Goal: Browse casually

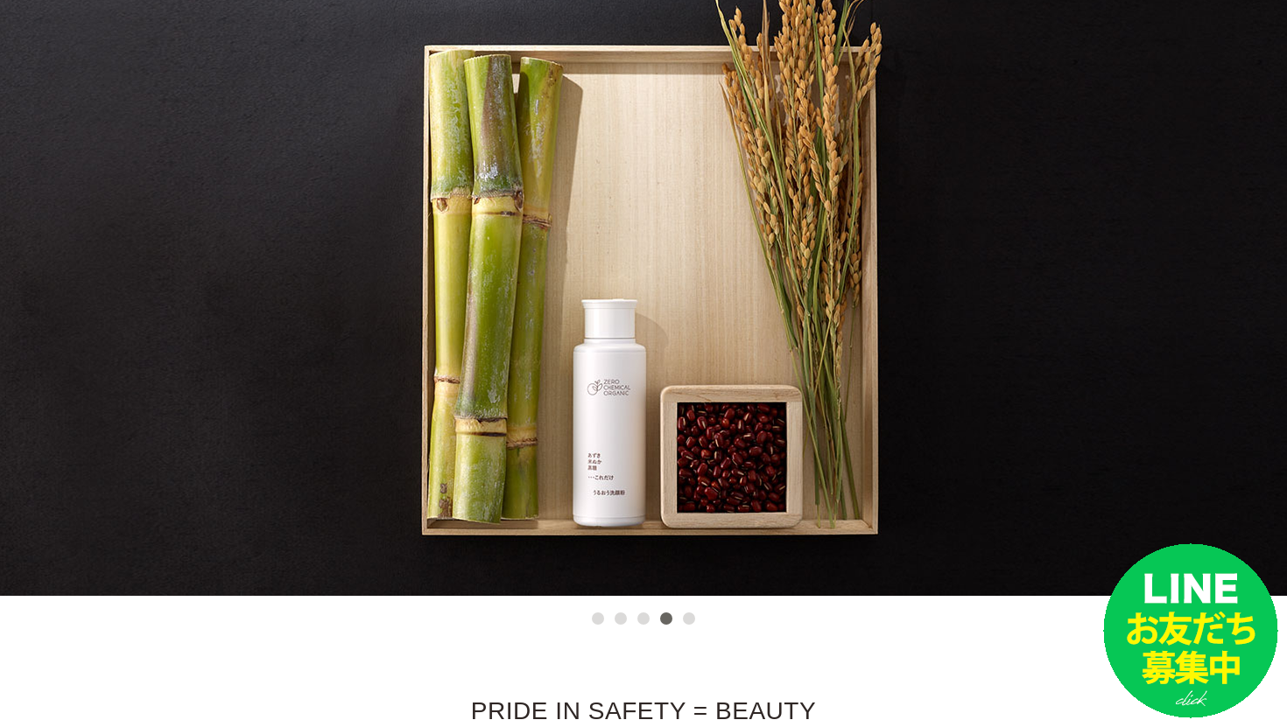
click at [624, 188] on li at bounding box center [643, 285] width 1287 height 621
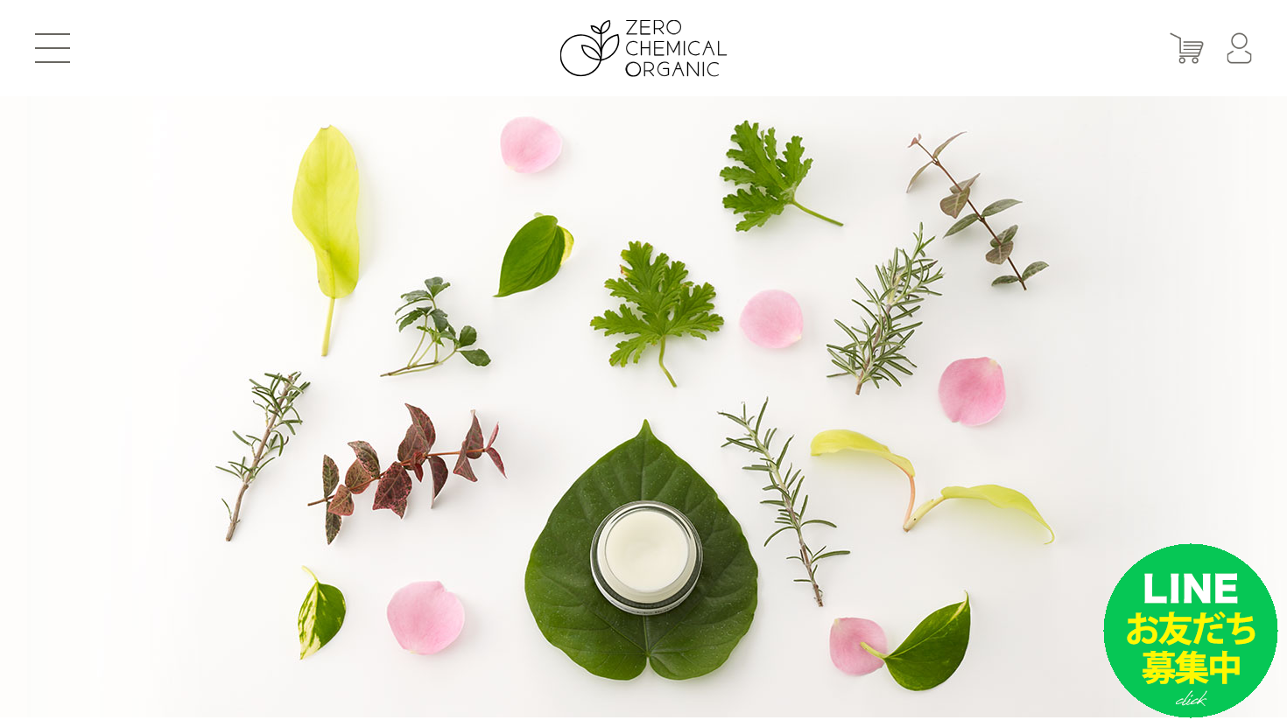
click at [663, 172] on li at bounding box center [643, 406] width 1287 height 621
